Goal: Task Accomplishment & Management: Use online tool/utility

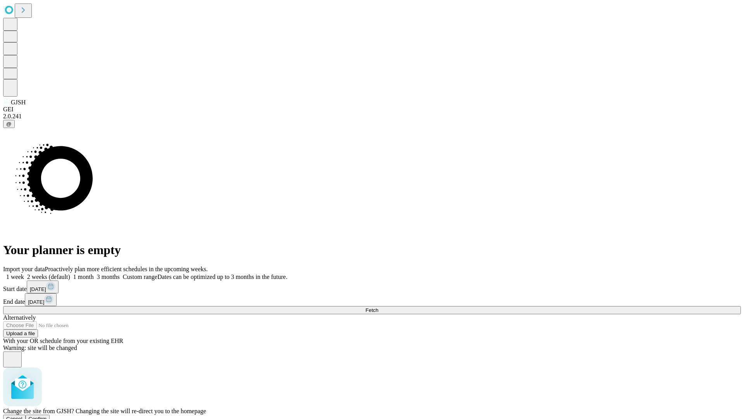
click at [47, 416] on span "Confirm" at bounding box center [38, 419] width 18 height 6
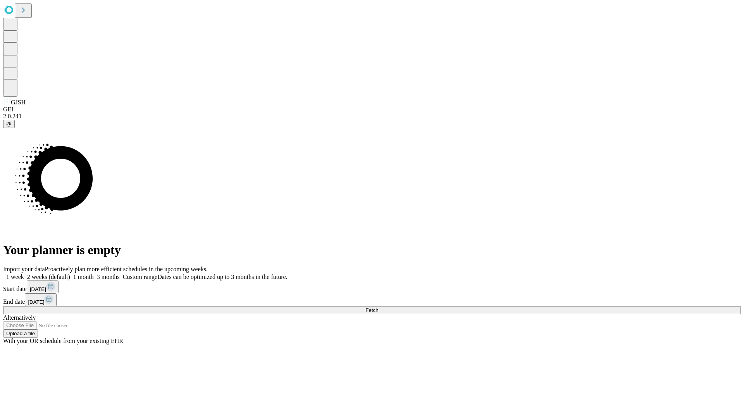
click at [70, 273] on label "2 weeks (default)" at bounding box center [47, 276] width 46 height 7
click at [378, 307] on span "Fetch" at bounding box center [372, 310] width 13 height 6
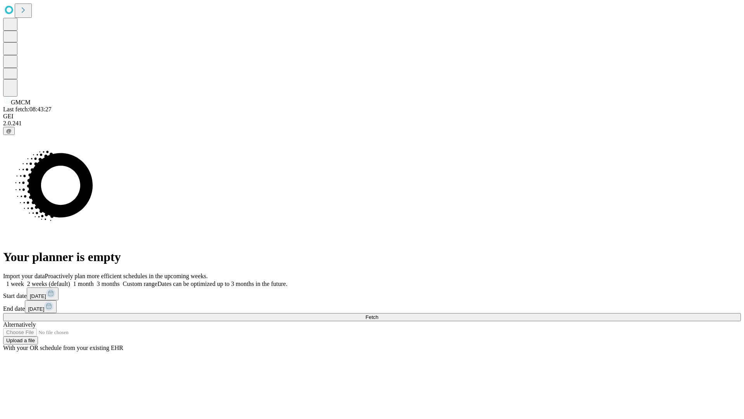
click at [70, 280] on label "2 weeks (default)" at bounding box center [47, 283] width 46 height 7
click at [378, 314] on span "Fetch" at bounding box center [372, 317] width 13 height 6
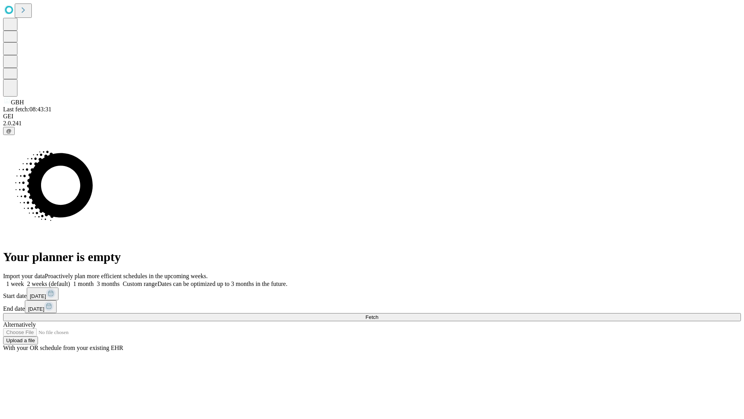
click at [70, 280] on label "2 weeks (default)" at bounding box center [47, 283] width 46 height 7
click at [378, 314] on span "Fetch" at bounding box center [372, 317] width 13 height 6
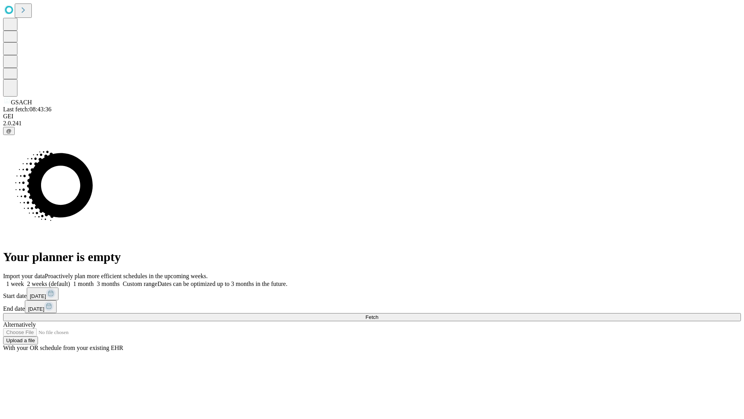
click at [70, 280] on label "2 weeks (default)" at bounding box center [47, 283] width 46 height 7
click at [378, 314] on span "Fetch" at bounding box center [372, 317] width 13 height 6
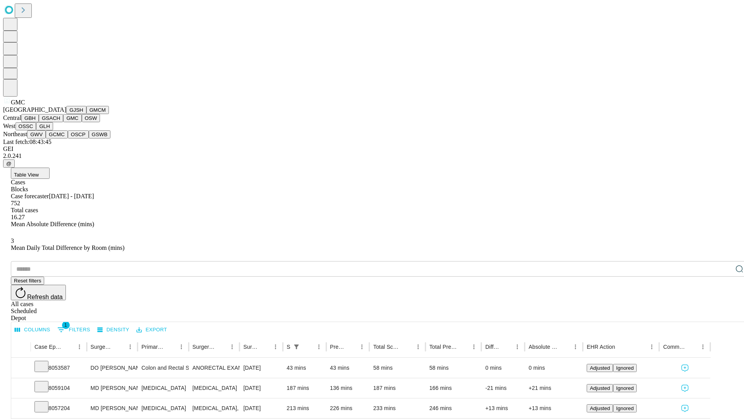
click at [82, 122] on button "OSW" at bounding box center [91, 118] width 19 height 8
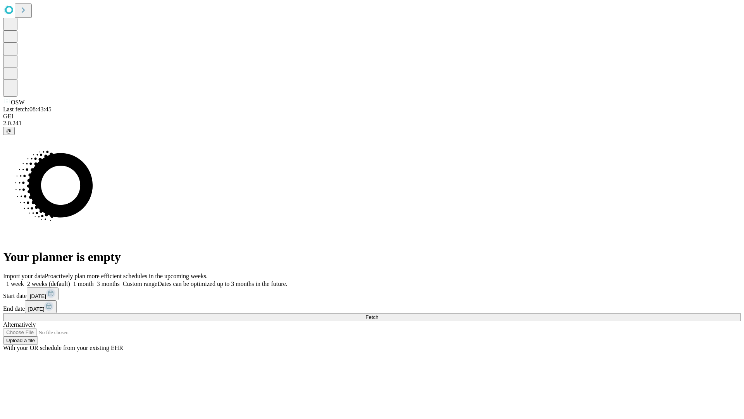
click at [378, 314] on span "Fetch" at bounding box center [372, 317] width 13 height 6
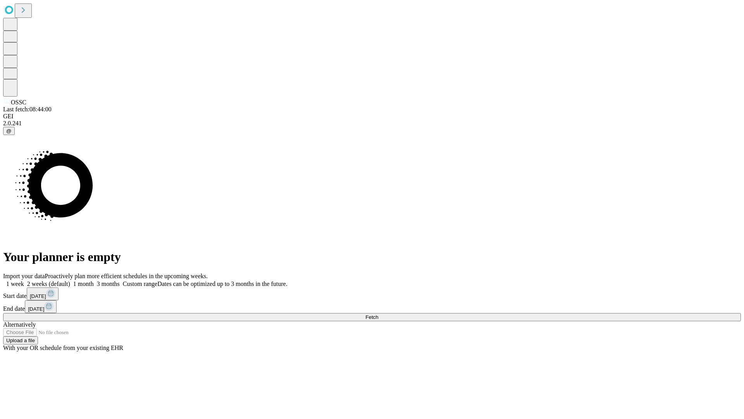
click at [70, 280] on label "2 weeks (default)" at bounding box center [47, 283] width 46 height 7
click at [378, 314] on span "Fetch" at bounding box center [372, 317] width 13 height 6
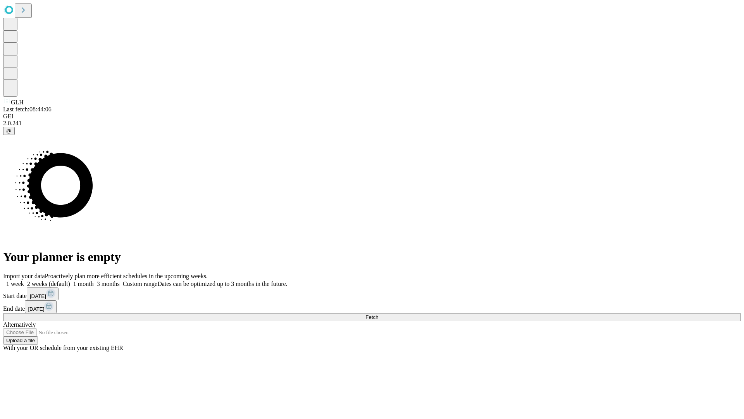
click at [70, 280] on label "2 weeks (default)" at bounding box center [47, 283] width 46 height 7
click at [378, 314] on span "Fetch" at bounding box center [372, 317] width 13 height 6
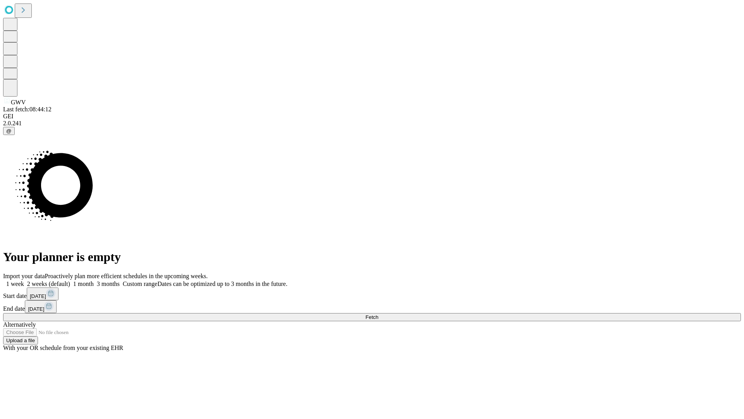
click at [70, 280] on label "2 weeks (default)" at bounding box center [47, 283] width 46 height 7
click at [378, 314] on span "Fetch" at bounding box center [372, 317] width 13 height 6
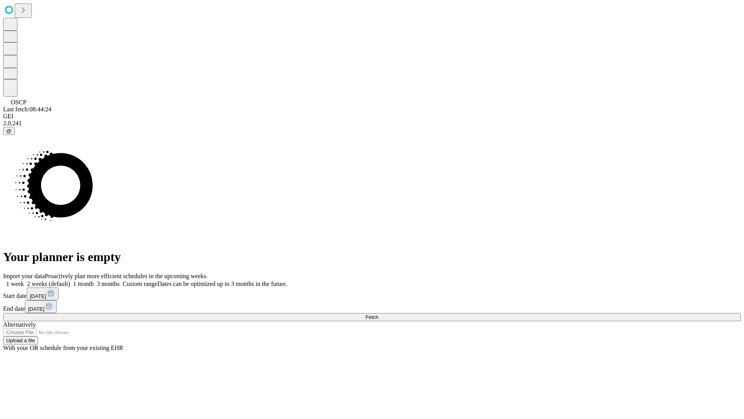
click at [70, 280] on label "2 weeks (default)" at bounding box center [47, 283] width 46 height 7
click at [378, 314] on span "Fetch" at bounding box center [372, 317] width 13 height 6
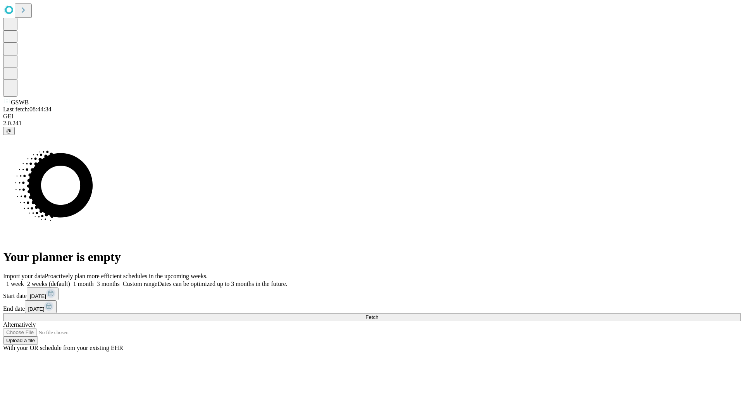
click at [70, 280] on label "2 weeks (default)" at bounding box center [47, 283] width 46 height 7
click at [378, 314] on span "Fetch" at bounding box center [372, 317] width 13 height 6
